Goal: Register for event/course

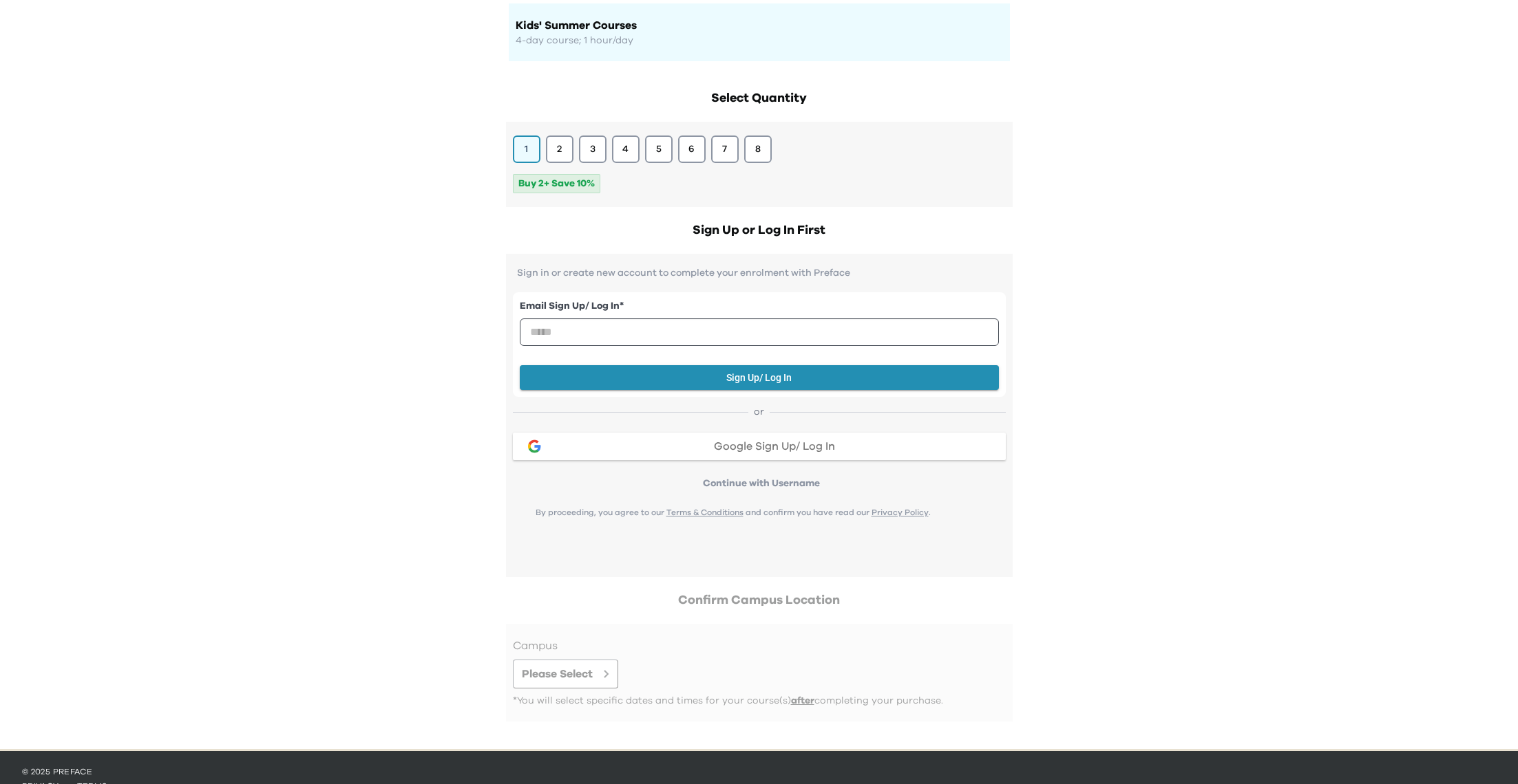
scroll to position [141, 0]
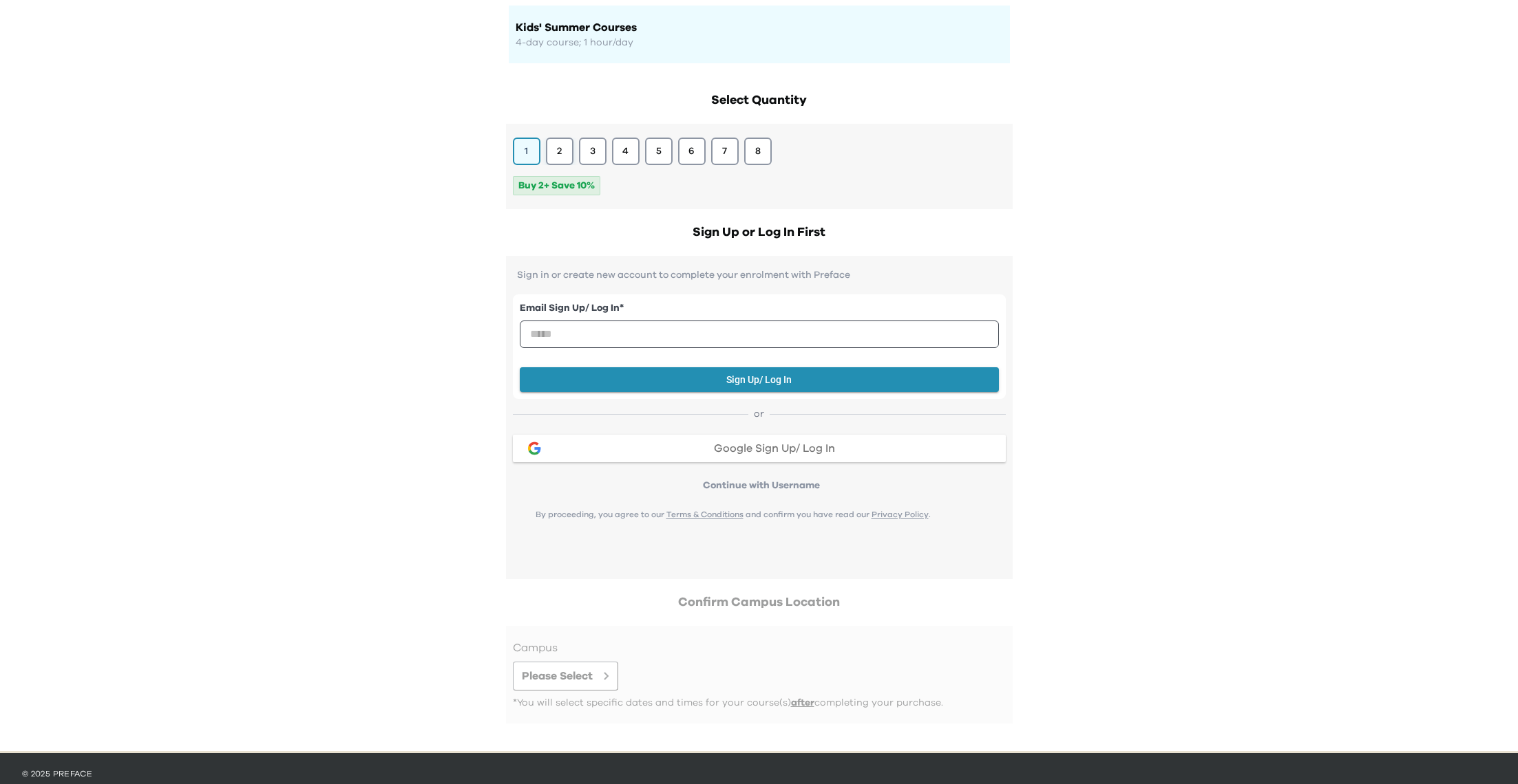
click at [559, 138] on button "2" at bounding box center [559, 151] width 27 height 27
click at [519, 148] on button "1" at bounding box center [526, 151] width 27 height 27
click at [549, 314] on label "Email Sign Up/ Log In *" at bounding box center [759, 308] width 479 height 15
click at [551, 333] on input "email" at bounding box center [759, 334] width 479 height 27
type input "**********"
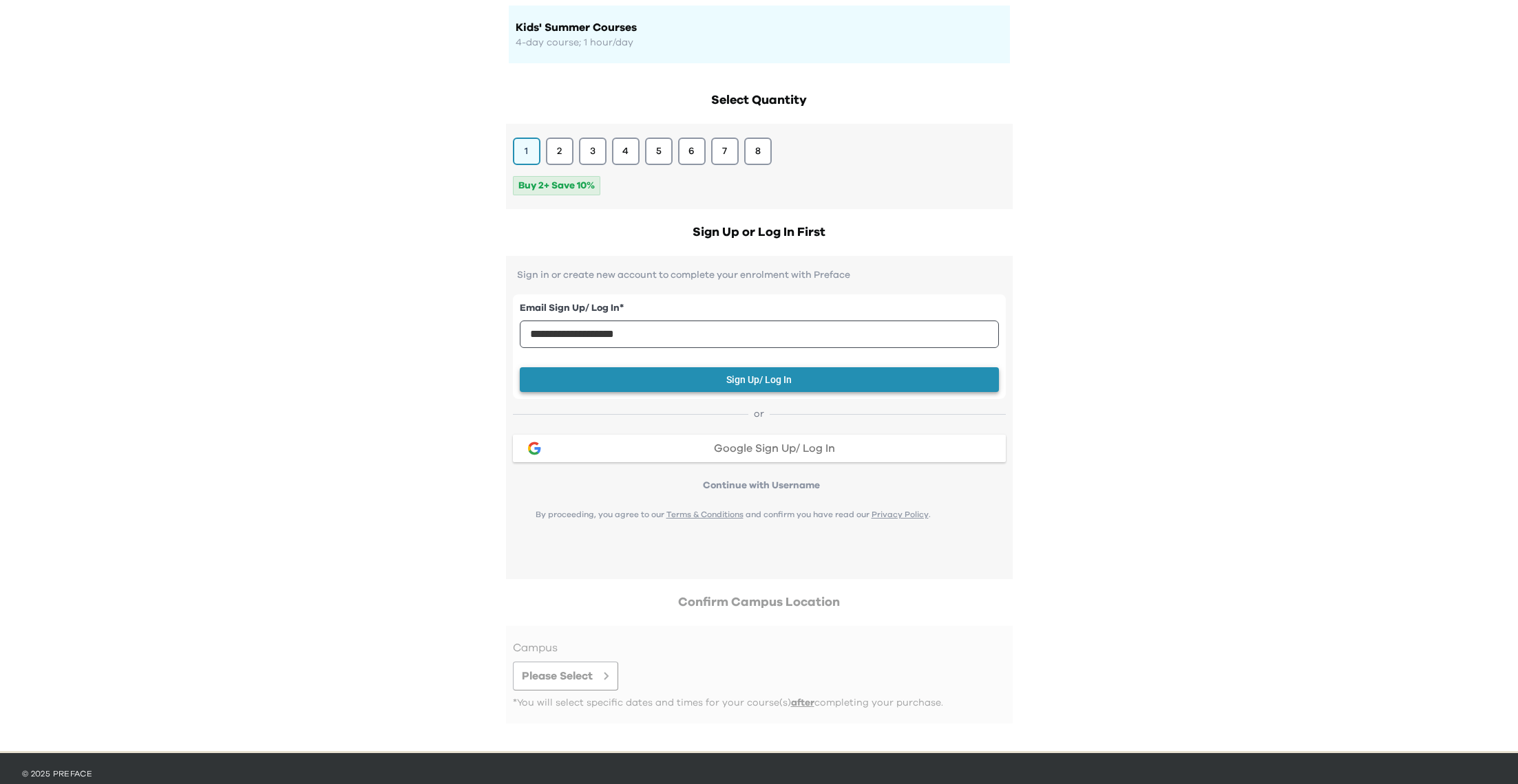
click at [703, 386] on button "Sign Up/ Log In" at bounding box center [759, 380] width 479 height 26
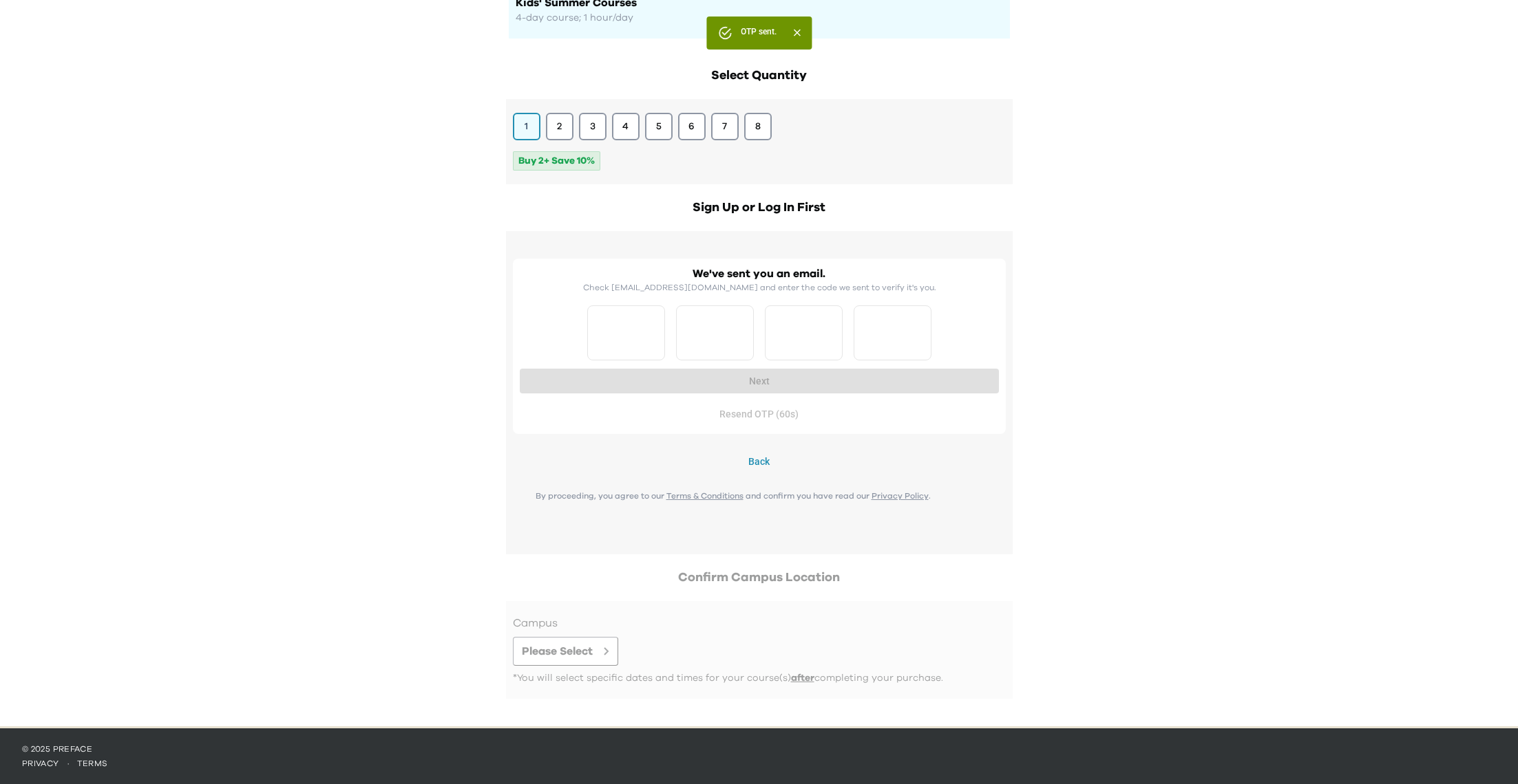
scroll to position [164, 0]
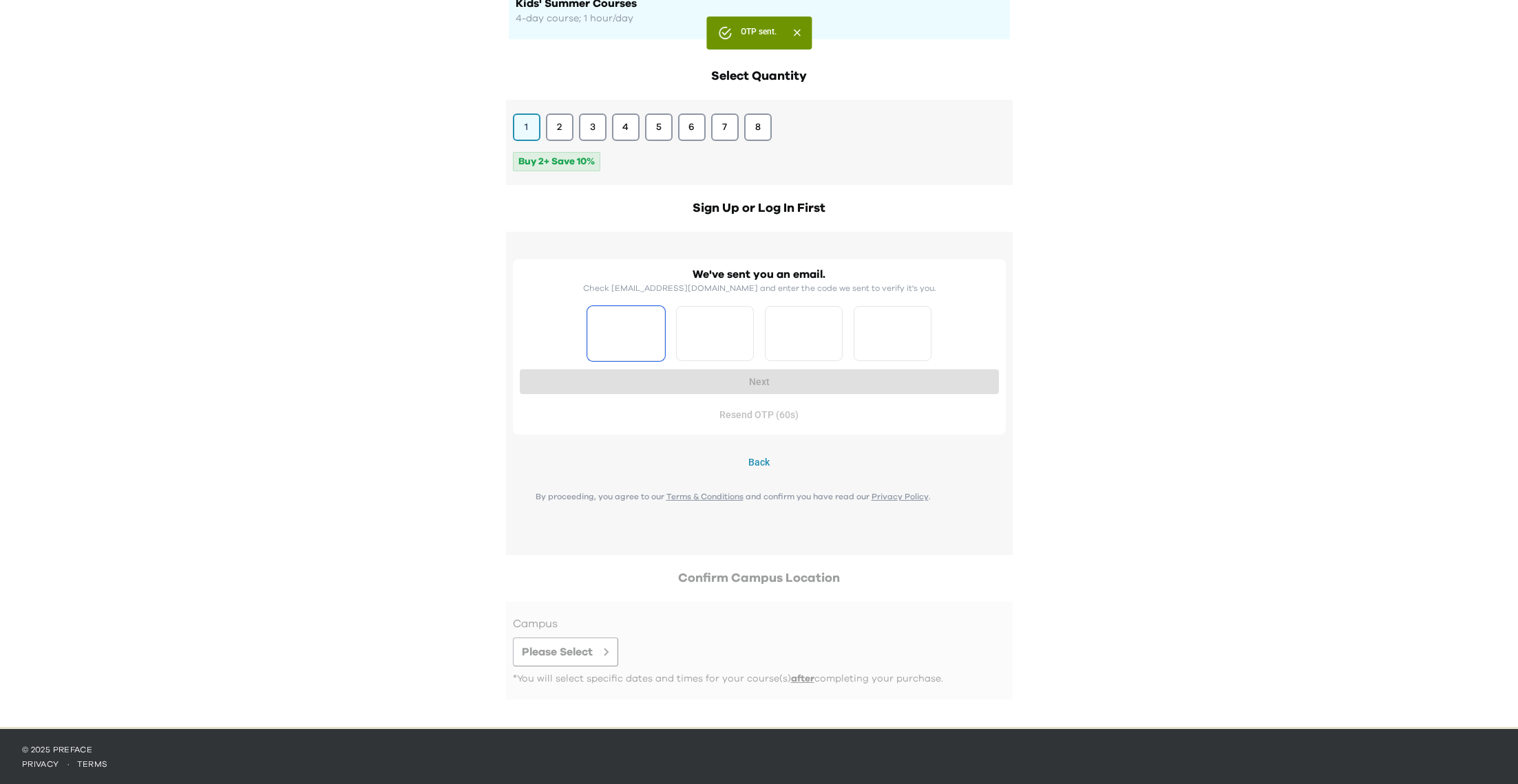
click at [639, 314] on input "Please enter OTP character 1" at bounding box center [626, 333] width 78 height 55
type input "*"
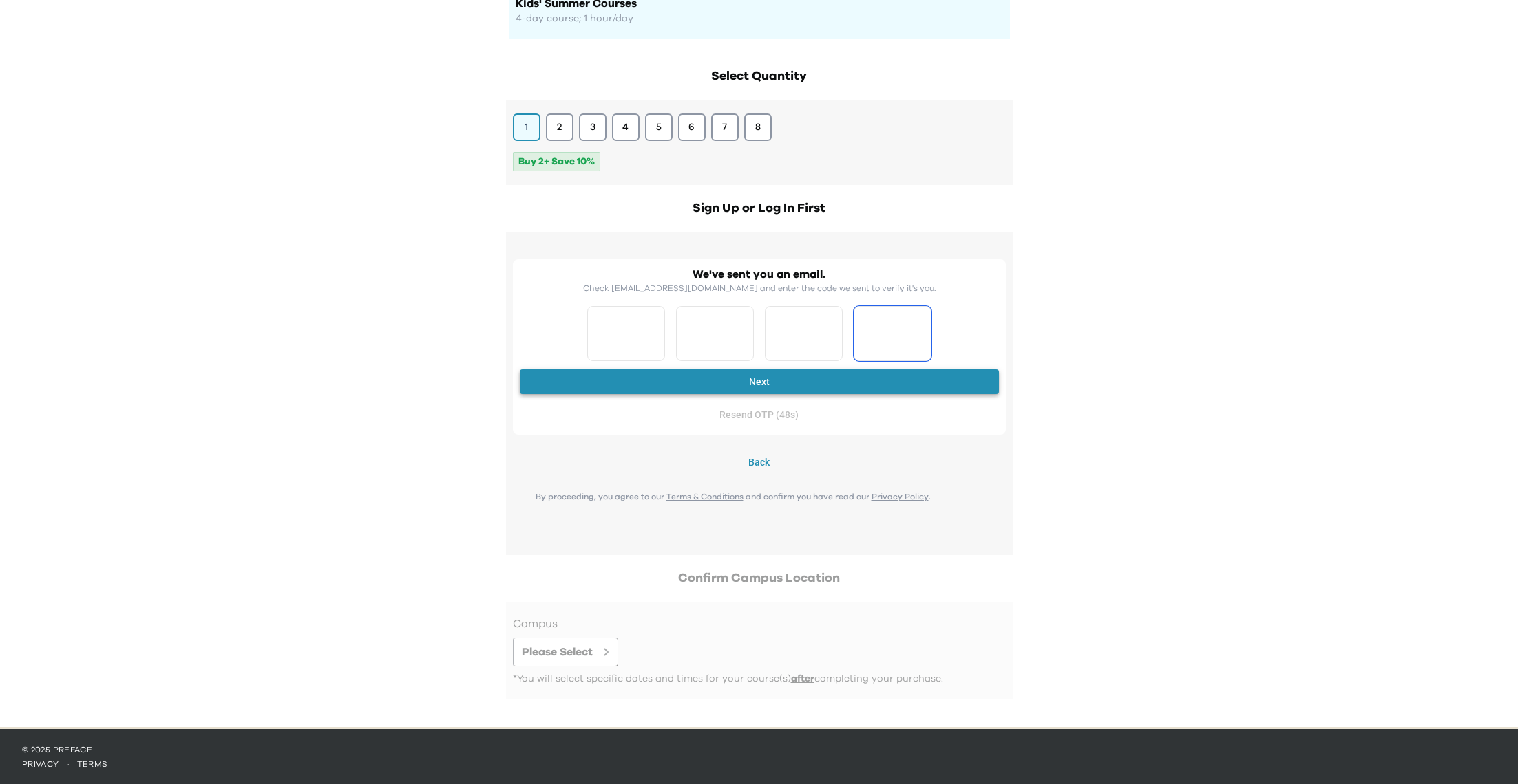
type input "*"
click at [776, 385] on button "Next" at bounding box center [759, 382] width 479 height 26
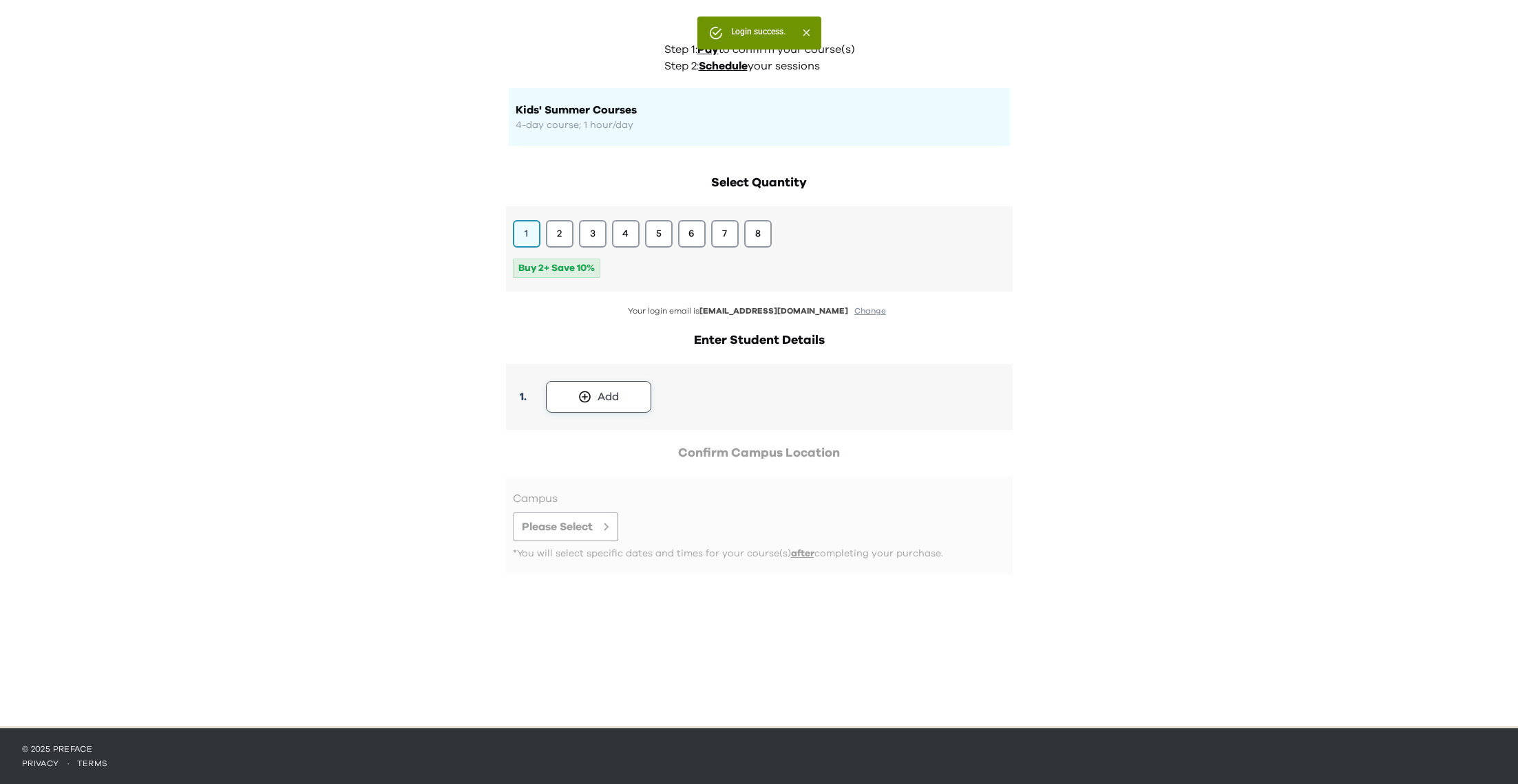
click at [578, 392] on icon at bounding box center [585, 397] width 15 height 14
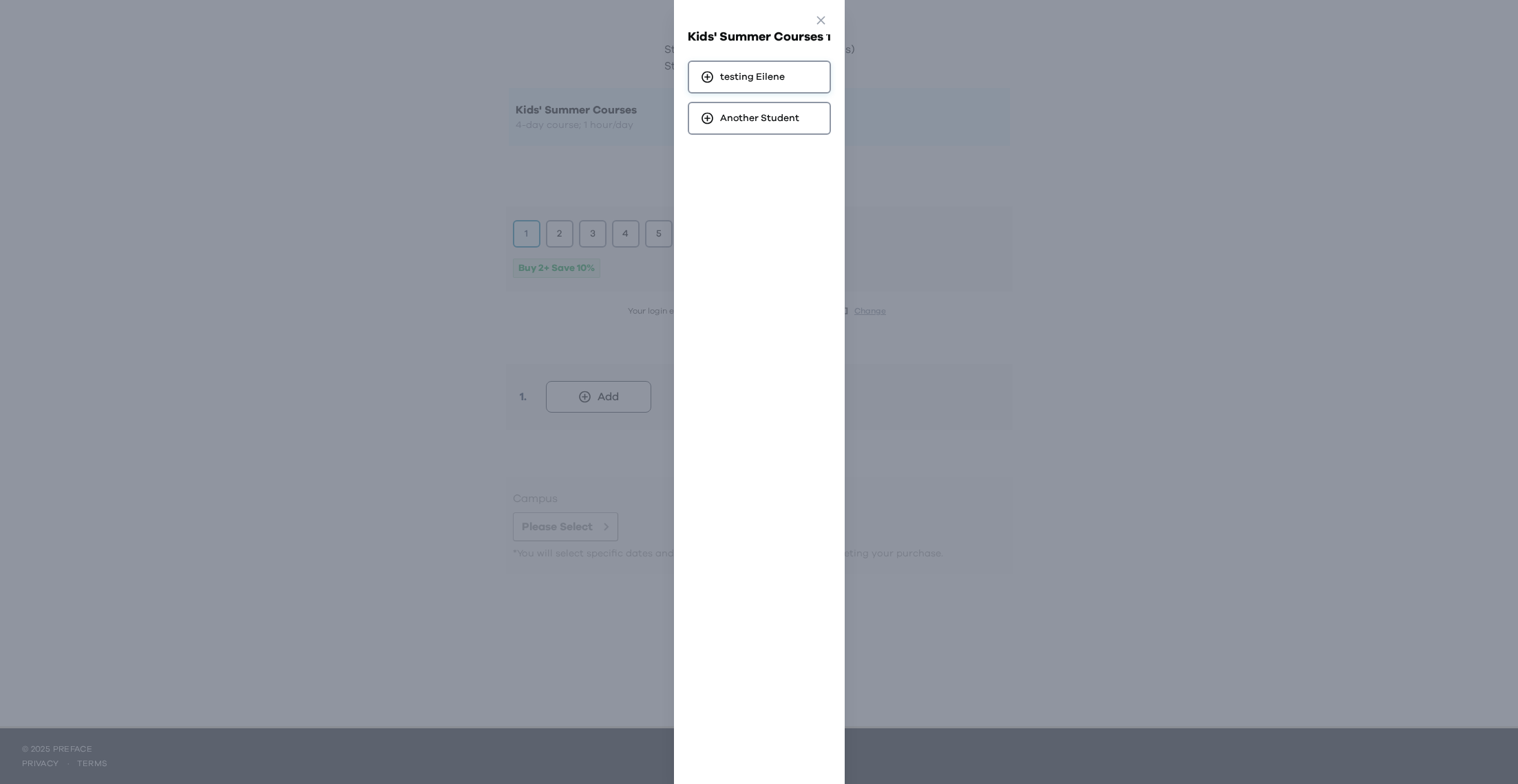
click at [731, 70] on span "testing Eilene" at bounding box center [753, 77] width 65 height 14
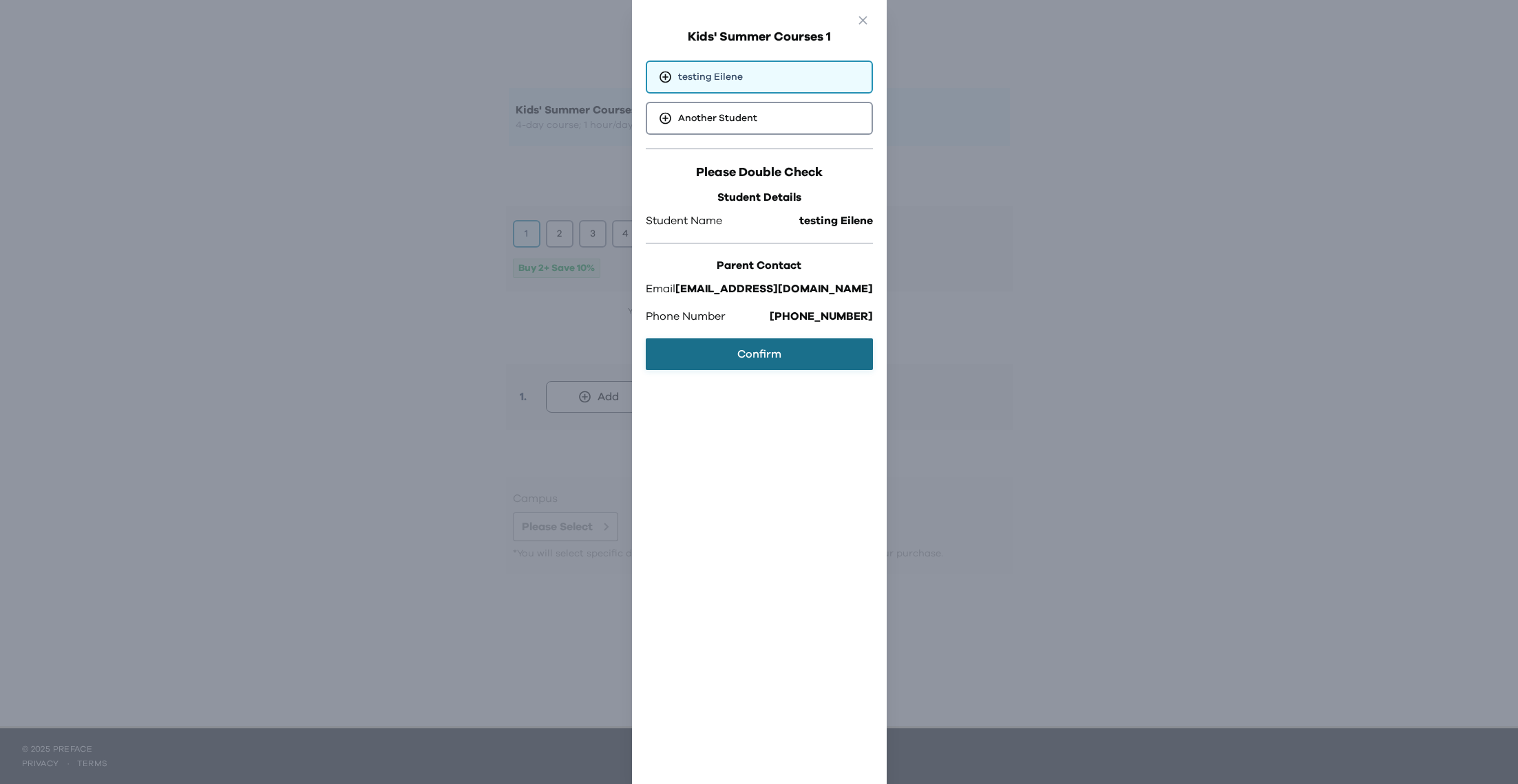
click at [728, 350] on button "Confirm" at bounding box center [759, 354] width 227 height 32
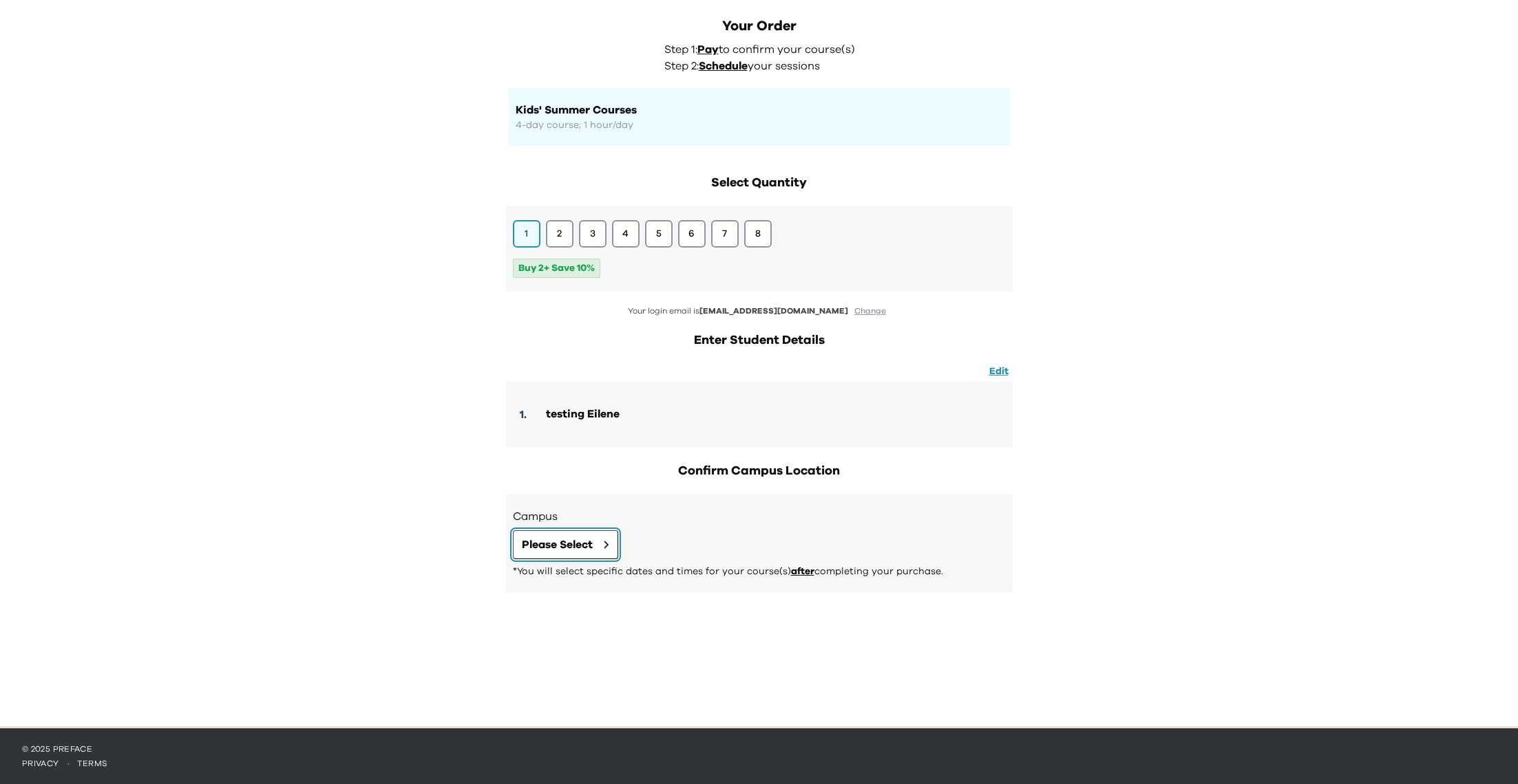
click at [592, 537] on span "Please Select" at bounding box center [557, 545] width 71 height 16
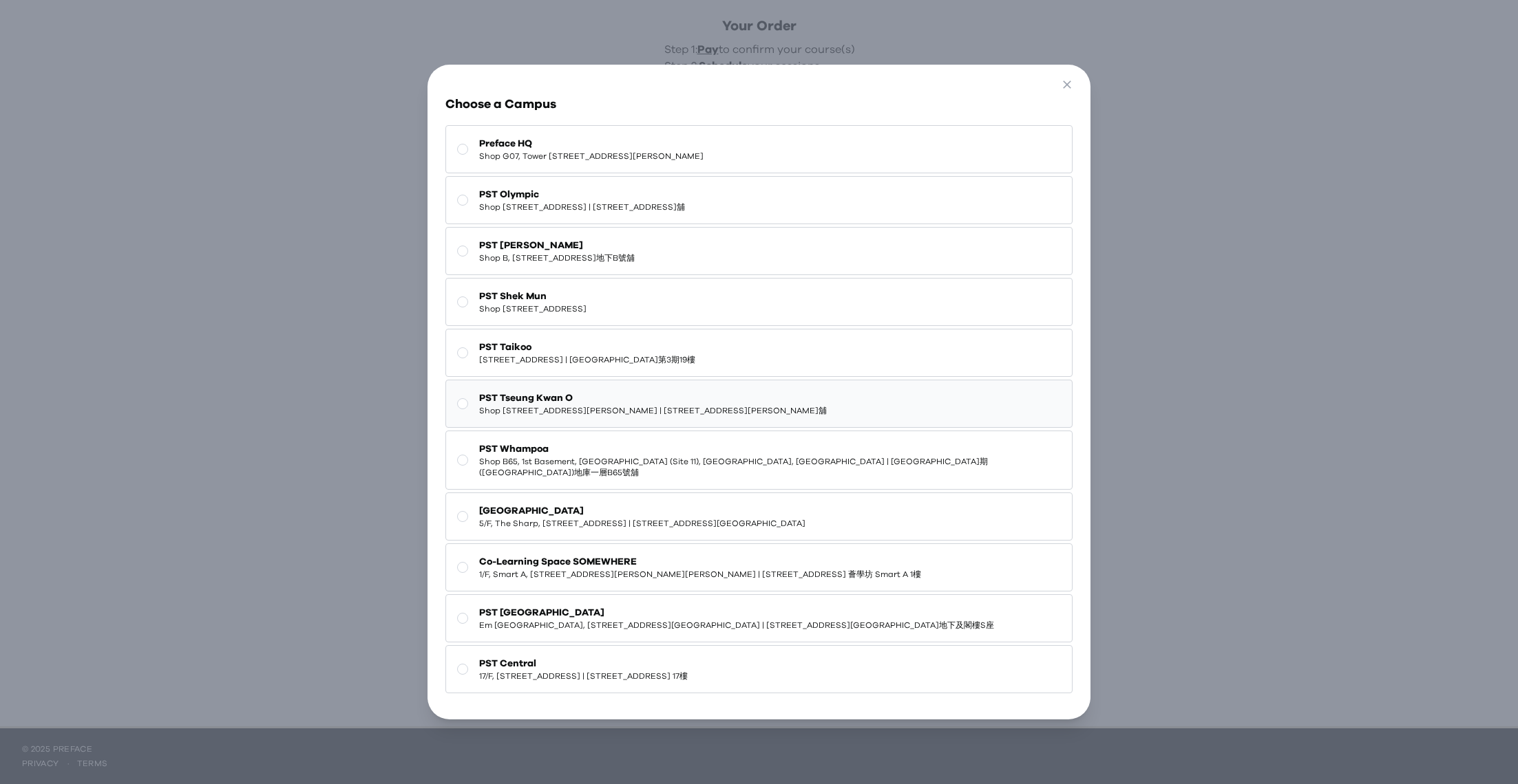
click at [606, 414] on span "Shop [STREET_ADDRESS][PERSON_NAME] | [STREET_ADDRESS][PERSON_NAME]舖" at bounding box center [653, 410] width 348 height 11
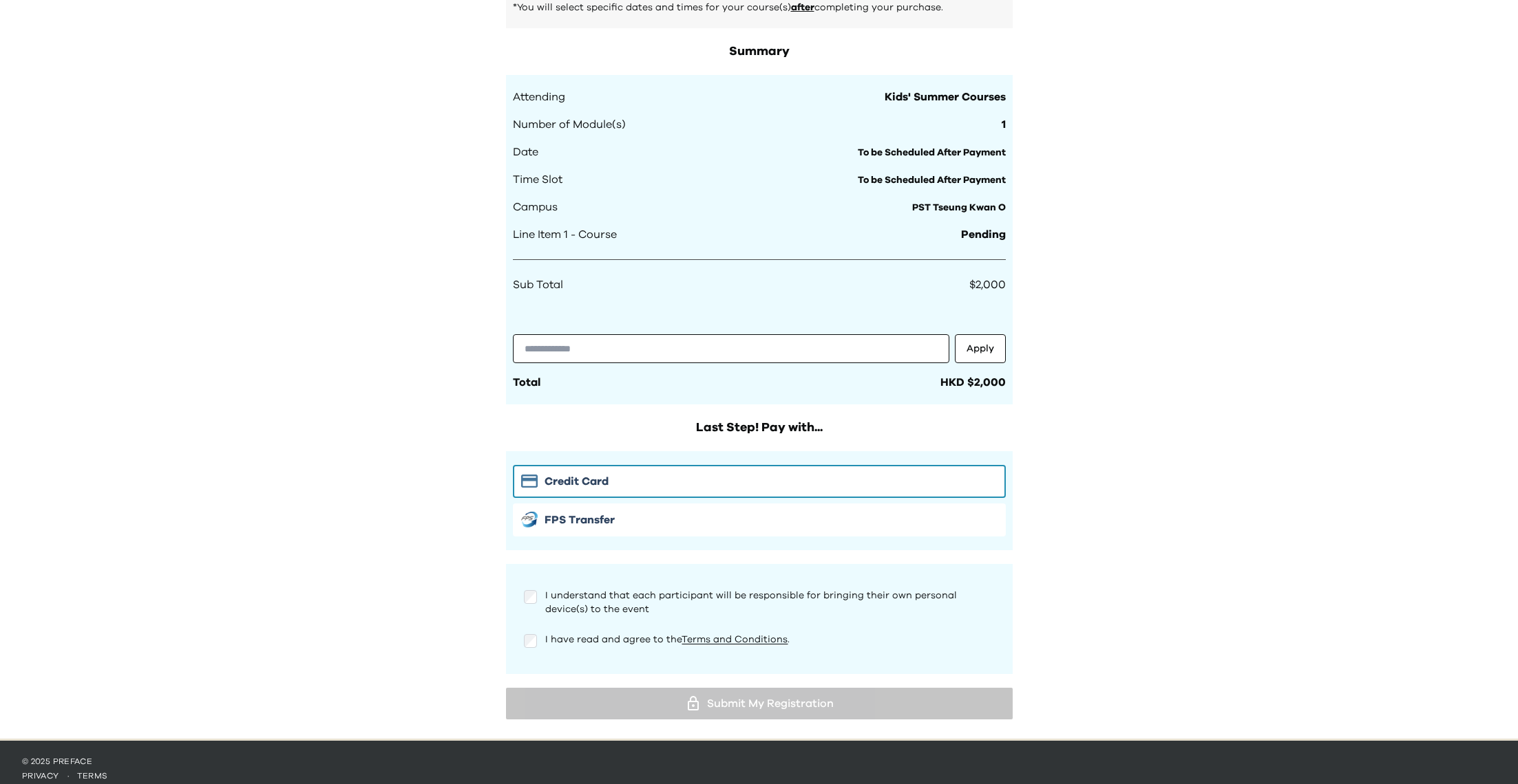
scroll to position [643, 0]
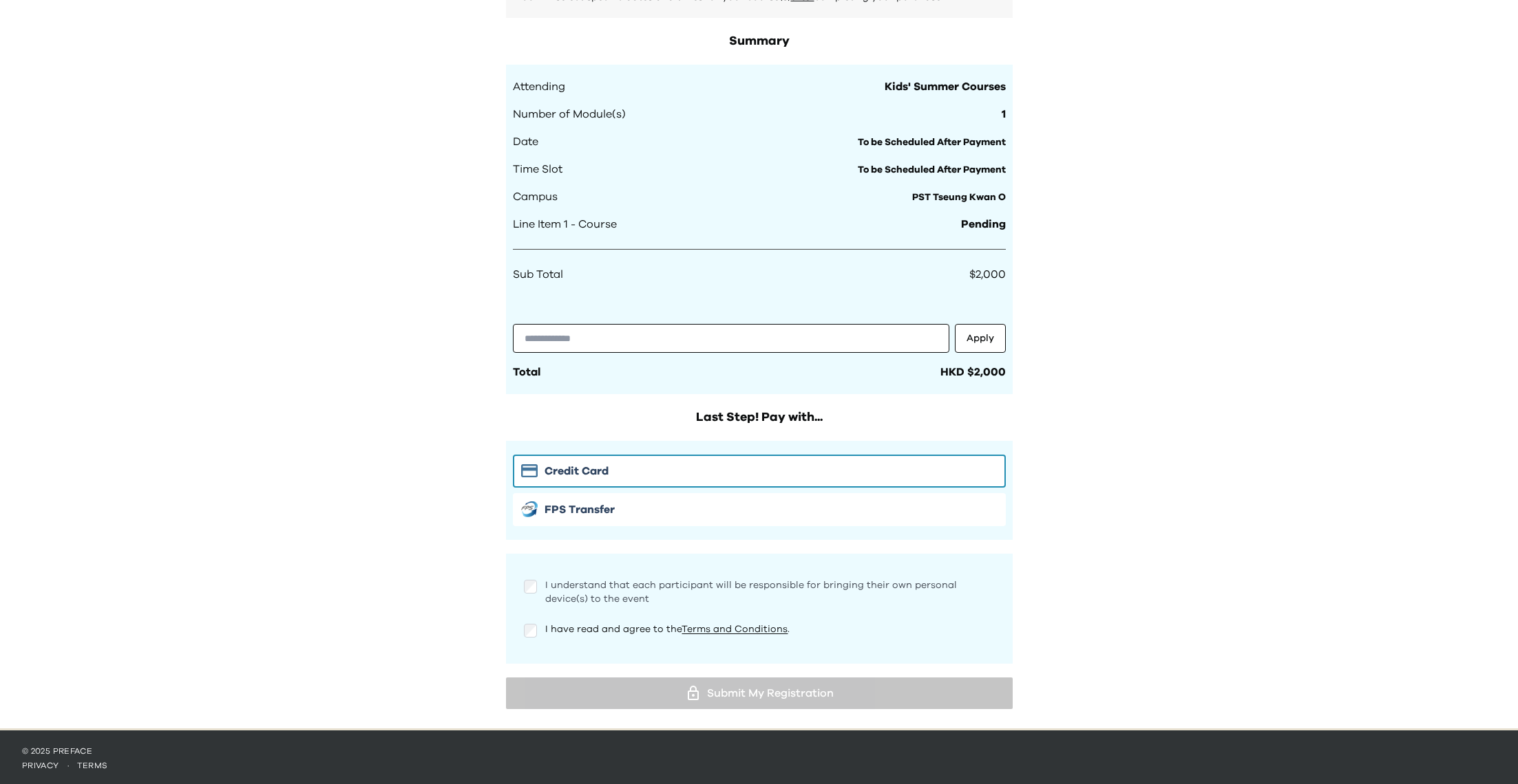
click at [679, 584] on span "I understand that each participant will be responsible for bringing their own p…" at bounding box center [751, 593] width 412 height 24
click at [567, 635] on div "I have read and agree to the Terms and Conditions ." at bounding box center [759, 631] width 471 height 16
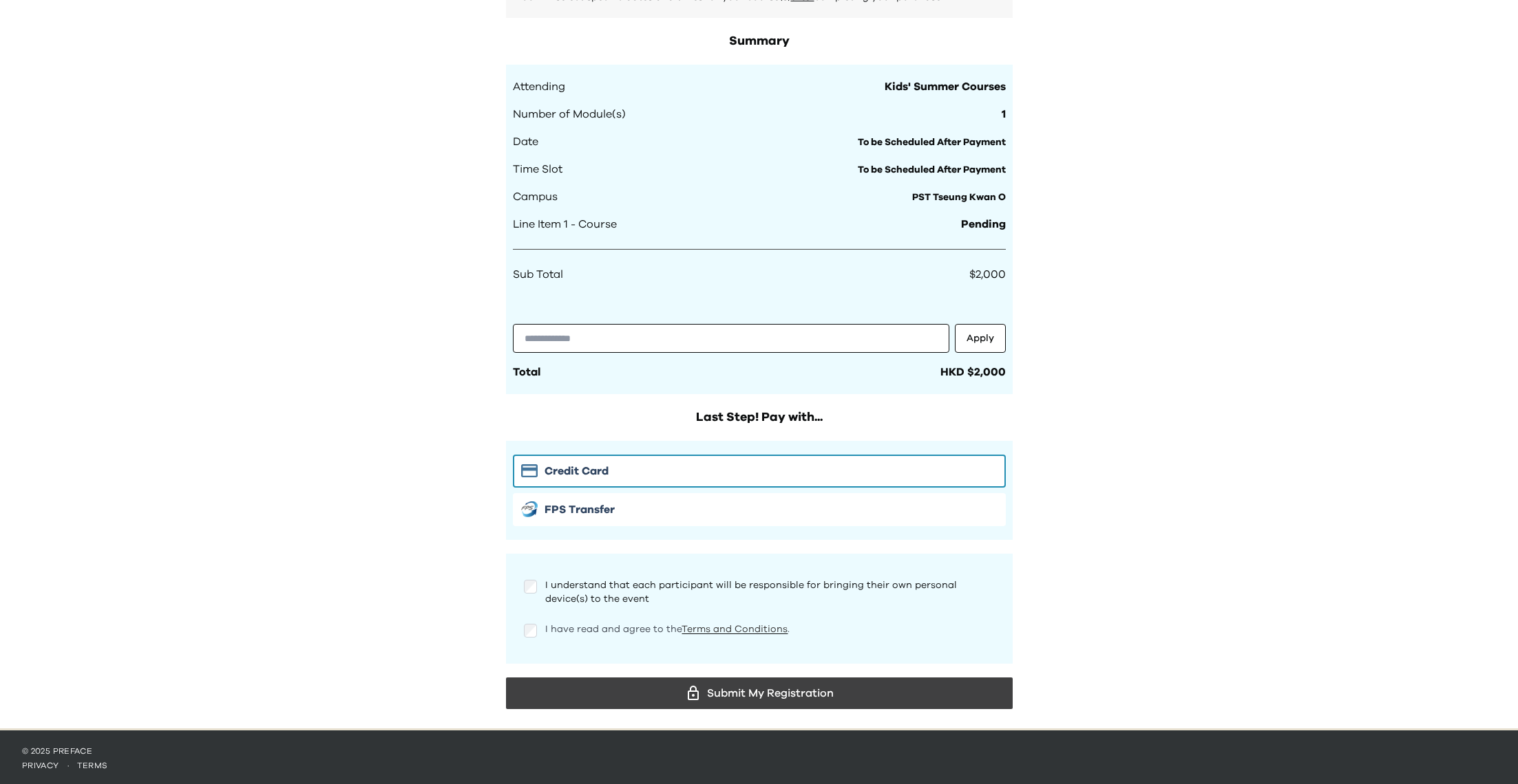
click at [709, 628] on link "Terms and Conditions" at bounding box center [734, 629] width 106 height 10
